Goal: Information Seeking & Learning: Learn about a topic

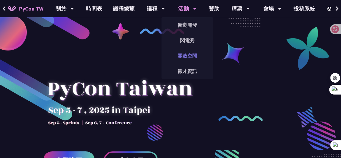
click at [192, 57] on link "開放空間" at bounding box center [188, 55] width 52 height 13
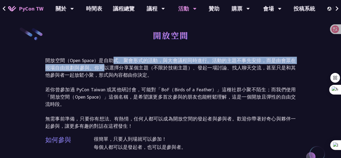
drag, startPoint x: 112, startPoint y: 61, endPoint x: 103, endPoint y: 71, distance: 13.8
click at [103, 71] on p "開放空間（Open Space）是自助式、聚會形式的活動，與大會議程同時進行。活動的主題不事先安排，而是由會眾在現場自由規劃與參與。你可以選擇分享某個主題（不…" at bounding box center [170, 93] width 251 height 73
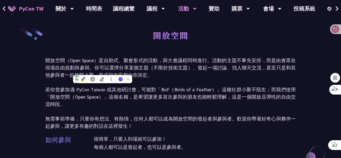
click at [121, 69] on p "開放空間（Open Space）是自助式、聚會形式的活動，與大會議程同時進行。活動的主題不事先安排，而是由會眾在現場自由規劃與參與。你可以選擇分享某個主題（不…" at bounding box center [170, 93] width 251 height 73
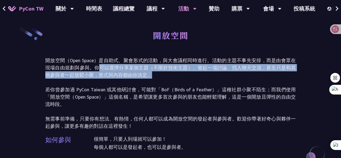
drag, startPoint x: 97, startPoint y: 67, endPoint x: 151, endPoint y: 72, distance: 55.0
click at [148, 76] on p "開放空間（Open Space）是自助式、聚會形式的活動，與大會議程同時進行。活動的主題不事先安排，而是由會眾在現場自由規劃與參與。你可以選擇分享某個主題（不…" at bounding box center [170, 93] width 251 height 73
click at [155, 69] on p "開放空間（Open Space）是自助式、聚會形式的活動，與大會議程同時進行。活動的主題不事先安排，而是由會眾在現場自由規劃與參與。你可以選擇分享某個主題（不…" at bounding box center [170, 93] width 251 height 73
click at [215, 65] on p "開放空間（Open Space）是自助式、聚會形式的活動，與大會議程同時進行。活動的主題不事先安排，而是由會眾在現場自由規劃與參與。你可以選擇分享某個主題（不…" at bounding box center [170, 93] width 251 height 73
click at [227, 66] on p "開放空間（Open Space）是自助式、聚會形式的活動，與大會議程同時進行。活動的主題不事先安排，而是由會眾在現場自由規劃與參與。你可以選擇分享某個主題（不…" at bounding box center [170, 93] width 251 height 73
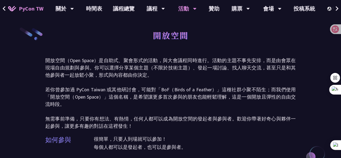
click at [129, 76] on p "開放空間（Open Space）是自助式、聚會形式的活動，與大會議程同時進行。活動的主題不事先安排，而是由會眾在現場自由規劃與參與。你可以選擇分享某個主題（不…" at bounding box center [170, 93] width 251 height 73
drag, startPoint x: 81, startPoint y: 89, endPoint x: 257, endPoint y: 76, distance: 176.2
click at [250, 80] on p "開放空間（Open Space）是自助式、聚會形式的活動，與大會議程同時進行。活動的主題不事先安排，而是由會眾在現場自由規劃與參與。你可以選擇分享某個主題（不…" at bounding box center [170, 93] width 251 height 73
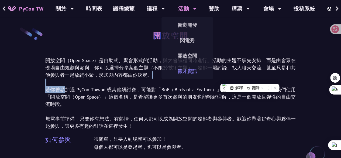
click at [179, 68] on link "徵才資訊" at bounding box center [188, 71] width 52 height 13
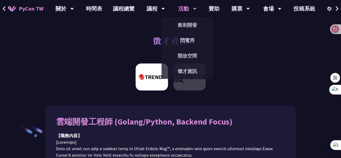
click at [190, 8] on div "活動" at bounding box center [187, 8] width 18 height 17
click at [189, 54] on link "開放空間" at bounding box center [188, 55] width 52 height 13
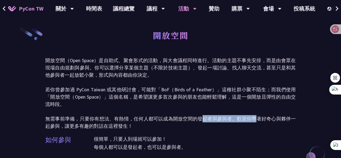
drag, startPoint x: 205, startPoint y: 116, endPoint x: 240, endPoint y: 123, distance: 35.8
click at [256, 120] on p "開放空間（Open Space）是自助式、聚會形式的活動，與大會議程同時進行。活動的主題不事先安排，而是由會眾在現場自由規劃與參與。你可以選擇分享某個主題（不…" at bounding box center [170, 93] width 251 height 73
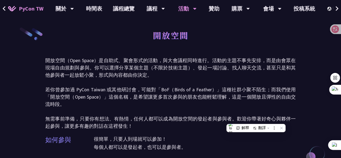
click at [150, 123] on p "開放空間（Open Space）是自助式、聚會形式的活動，與大會議程同時進行。活動的主題不事先安排，而是由會眾在現場自由規劃與參與。你可以選擇分享某個主題（不…" at bounding box center [170, 93] width 251 height 73
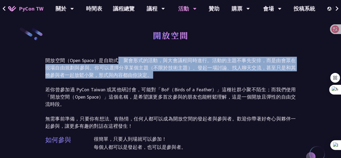
drag, startPoint x: 123, startPoint y: 63, endPoint x: 166, endPoint y: 80, distance: 46.4
click at [168, 80] on p "開放空間（Open Space）是自助式、聚會形式的活動，與大會議程同時進行。活動的主題不事先安排，而是由會眾在現場自由規劃與參與。你可以選擇分享某個主題（不…" at bounding box center [170, 93] width 251 height 73
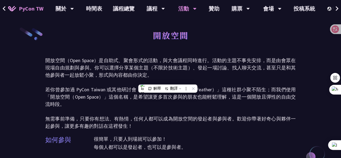
click at [245, 88] on p "開放空間（Open Space）是自助式、聚會形式的活動，與大會議程同時進行。活動的主題不事先安排，而是由會眾在現場自由規劃與參與。你可以選擇分享某個主題（不…" at bounding box center [170, 93] width 251 height 73
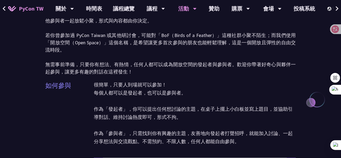
scroll to position [81, 0]
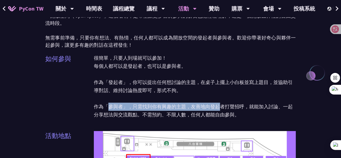
drag, startPoint x: 107, startPoint y: 106, endPoint x: 216, endPoint y: 109, distance: 109.4
click at [216, 109] on p "很簡單，只要人到場就可以參加！ 每個人都可以是發起者，也可以是參與者。 作為「發起者」，你可以提出任何想討論的主題，在桌子上擺上小白板並寫上題目，並協助引導對…" at bounding box center [195, 86] width 202 height 65
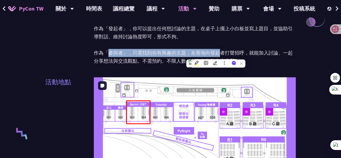
scroll to position [135, 0]
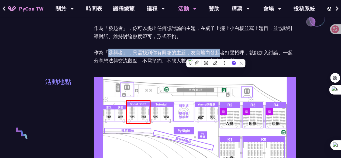
click at [269, 41] on p "很簡單，只要人到場就可以參加！ 每個人都可以是發起者，也可以是參與者。 作為「發起者」，你可以提出任何想討論的主題，在桌子上擺上小白板並寫上題目，並協助引導對…" at bounding box center [195, 32] width 202 height 65
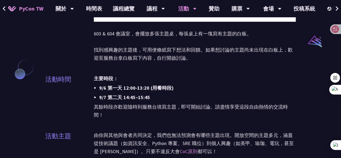
scroll to position [459, 0]
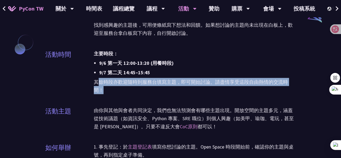
drag, startPoint x: 97, startPoint y: 77, endPoint x: 217, endPoint y: 93, distance: 121.5
click at [226, 90] on div "主要時段： 9/6 第一天 12:00-13:20 (用餐時段) 9/7 第二天 14:45–15:45 其餘時段亦歡迎隨時到服務台填寫主題，即可開始討論。請…" at bounding box center [195, 74] width 202 height 51
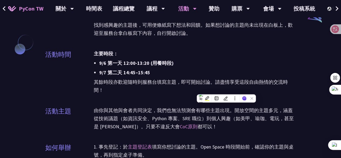
click at [155, 109] on p "由你與其他與會者共同決定，我們也無法預測會有哪些主題出現。開放空間的主題多元，涵蓋從技術議題（如資訊安全、Python 專案、SRE 職位）到個人興趣（如美甲…" at bounding box center [195, 118] width 202 height 24
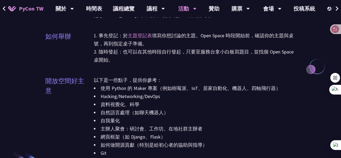
scroll to position [594, 0]
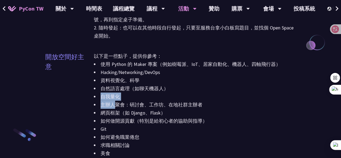
drag, startPoint x: 102, startPoint y: 98, endPoint x: 114, endPoint y: 104, distance: 13.4
click at [114, 103] on div "使用 Python 的 Maker 專案（例如樹莓派、IoT、居家自動化、機器人、四軸飛行器） Hacking/Networking/DevOps 資料視覺化…" at bounding box center [195, 116] width 202 height 113
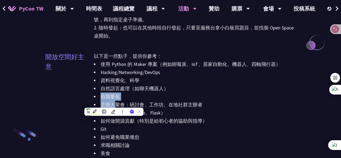
click at [109, 101] on li "主辦人聚會：研討會、工作坊、在地社群主辦者" at bounding box center [195, 105] width 202 height 8
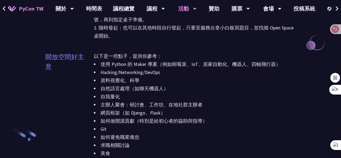
click at [198, 107] on li "主辦人聚會：研討會、工作坊、在地社群主辦者" at bounding box center [195, 105] width 202 height 8
drag, startPoint x: 188, startPoint y: 104, endPoint x: 193, endPoint y: 112, distance: 9.7
click at [197, 112] on div "使用 Python 的 Maker 專案（例如樹莓派、IoT、居家自動化、機器人、四軸飛行器） Hacking/Networking/DevOps 資料視覺化…" at bounding box center [195, 116] width 202 height 113
click at [160, 99] on li "自我量化" at bounding box center [195, 97] width 202 height 8
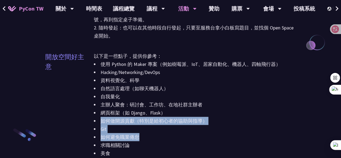
drag, startPoint x: 100, startPoint y: 120, endPoint x: 143, endPoint y: 130, distance: 43.7
click at [164, 140] on div "使用 Python 的 Maker 專案（例如樹莓派、IoT、居家自動化、機器人、四軸飛行器） Hacking/Networking/DevOps 資料視覺化…" at bounding box center [195, 116] width 202 height 113
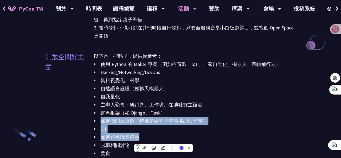
click at [136, 126] on li "Git" at bounding box center [195, 129] width 202 height 8
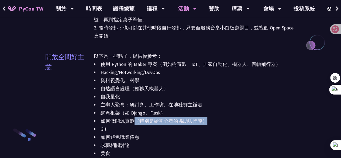
drag, startPoint x: 140, startPoint y: 121, endPoint x: 207, endPoint y: 123, distance: 66.9
click at [207, 123] on li "如何做開源貢獻（特別是給初心者的協助與指導）" at bounding box center [195, 121] width 202 height 8
click at [142, 120] on li "如何做開源貢獻（特別是給初心者的協助與指導）" at bounding box center [195, 121] width 202 height 8
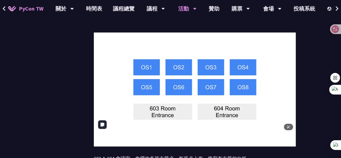
scroll to position [297, 0]
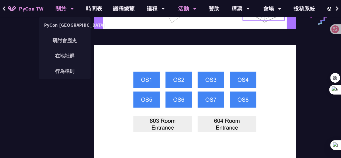
click at [69, 10] on div "關於" at bounding box center [65, 8] width 18 height 17
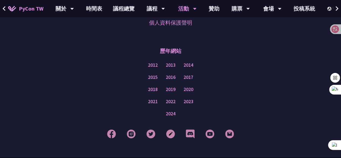
scroll to position [1051, 0]
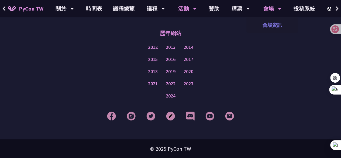
click at [268, 25] on link "會場資訊" at bounding box center [273, 25] width 52 height 13
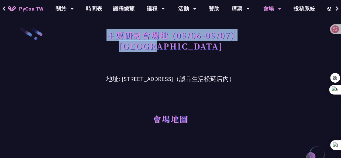
drag, startPoint x: 110, startPoint y: 34, endPoint x: 208, endPoint y: 57, distance: 101.3
click at [210, 56] on div "主要研討會場地 (09/06-09/07) [GEOGRAPHIC_DATA]" at bounding box center [170, 46] width 251 height 39
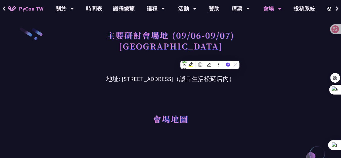
click at [246, 84] on div "會場地圖" at bounding box center [170, 111] width 251 height 55
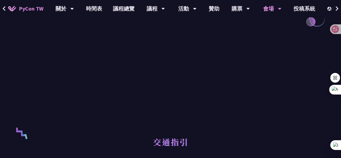
scroll to position [243, 0]
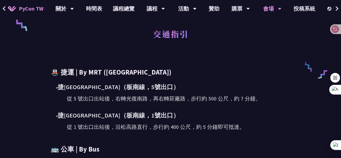
drag, startPoint x: 49, startPoint y: 71, endPoint x: 260, endPoint y: 134, distance: 220.7
click at [260, 134] on div "🚇 捷運 | By MRT ([GEOGRAPHIC_DATA]) • [DEMOGRAPHIC_DATA][GEOGRAPHIC_DATA]（[GEOGRA…" at bounding box center [170, 137] width 251 height 140
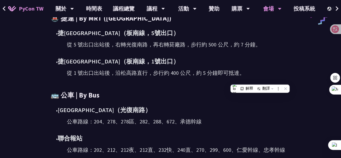
click at [113, 87] on div "🚇 捷運 | By MRT ([GEOGRAPHIC_DATA]) • [DEMOGRAPHIC_DATA][GEOGRAPHIC_DATA]（[GEOGRA…" at bounding box center [171, 83] width 240 height 140
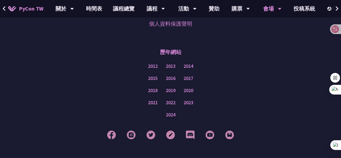
scroll to position [580, 0]
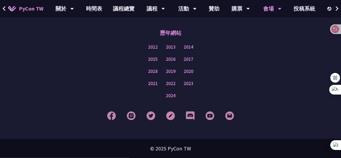
click at [26, 7] on span "PyCon TW" at bounding box center [31, 9] width 25 height 8
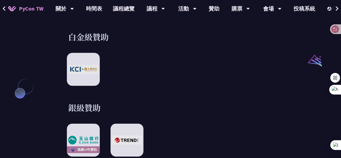
scroll to position [594, 0]
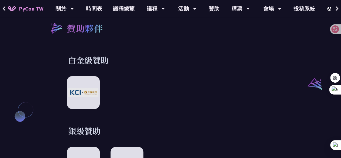
drag, startPoint x: 70, startPoint y: 55, endPoint x: 98, endPoint y: 118, distance: 69.4
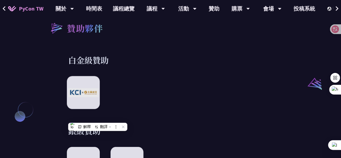
click at [72, 123] on div "解釋 翻譯" at bounding box center [97, 127] width 59 height 8
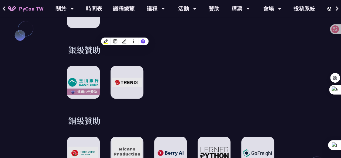
click at [173, 77] on div "連續10年贊助" at bounding box center [171, 82] width 208 height 33
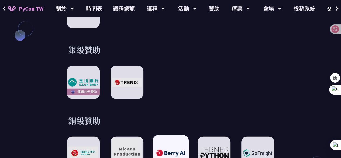
scroll to position [729, 0]
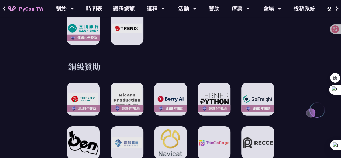
drag, startPoint x: 68, startPoint y: 60, endPoint x: 116, endPoint y: 61, distance: 48.1
click at [118, 61] on div "銅級贊助 連續6年贊助 連續6年贊助 連續5年贊助 連續4年贊助 連續3年贊助" at bounding box center [170, 132] width 251 height 142
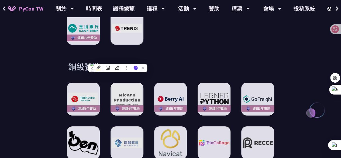
click at [91, 61] on h3 "銅級贊助" at bounding box center [170, 66] width 205 height 11
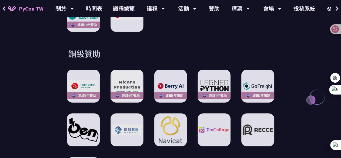
scroll to position [810, 0]
